Goal: Book appointment/travel/reservation

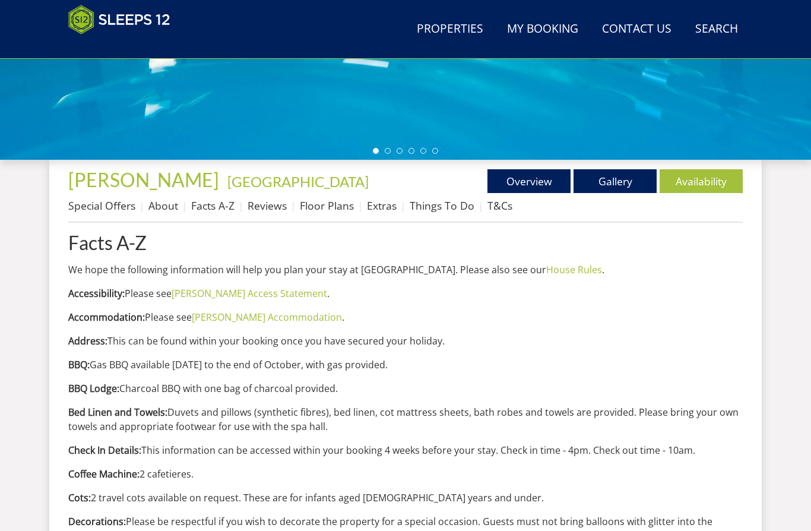
scroll to position [340, 0]
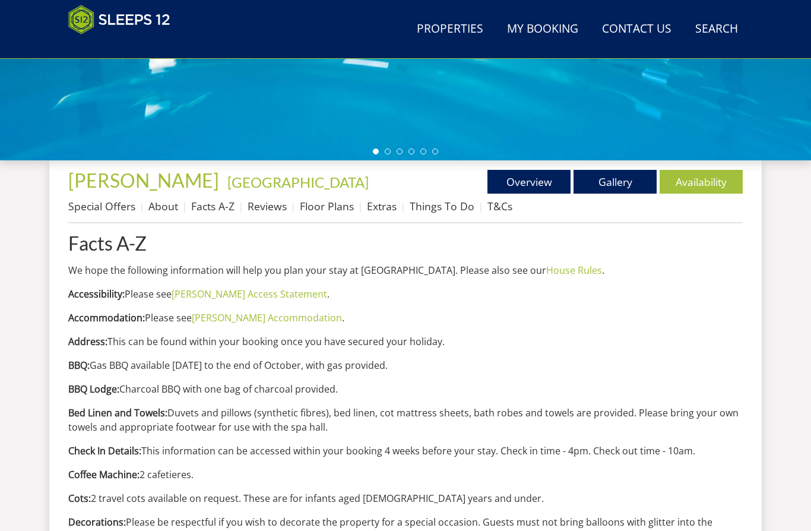
click at [618, 186] on link "Gallery" at bounding box center [614, 182] width 83 height 24
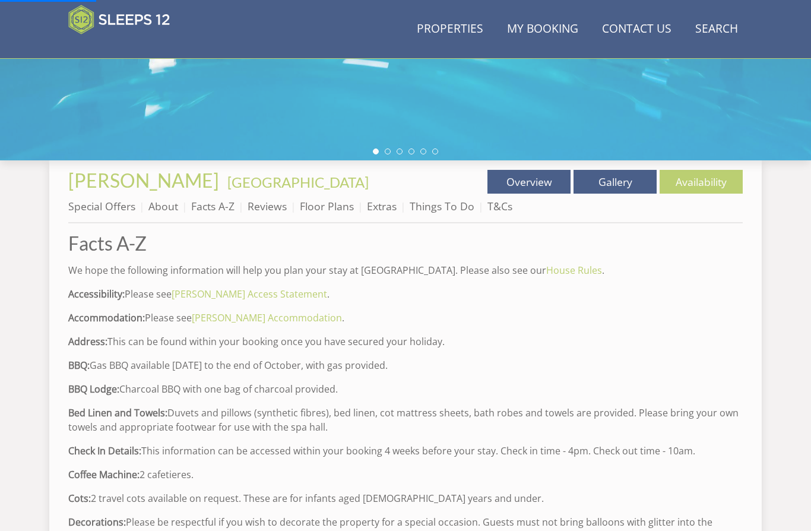
click at [620, 181] on link "Gallery" at bounding box center [614, 182] width 83 height 24
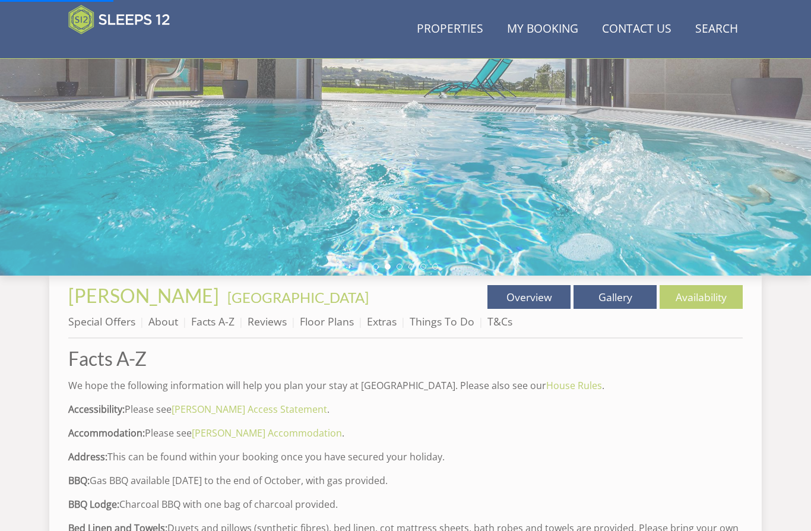
scroll to position [226, 0]
click at [622, 292] on link "Gallery" at bounding box center [614, 296] width 83 height 24
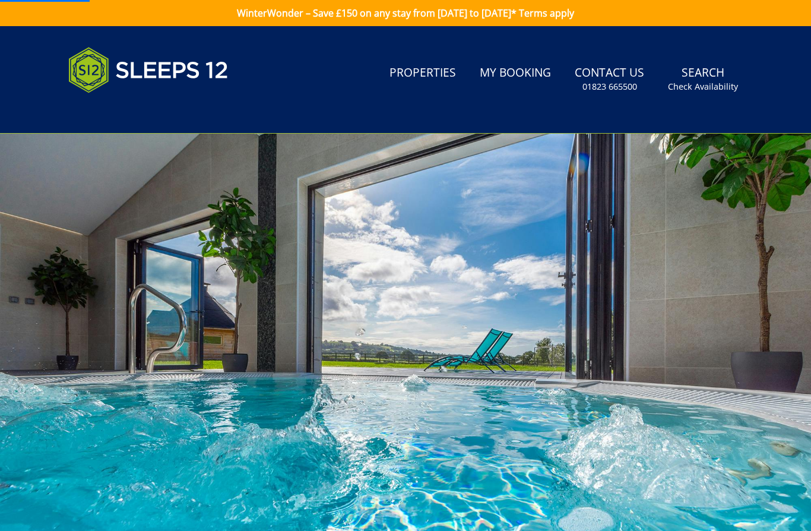
click at [615, 294] on div at bounding box center [405, 342] width 811 height 416
